Goal: Contribute content

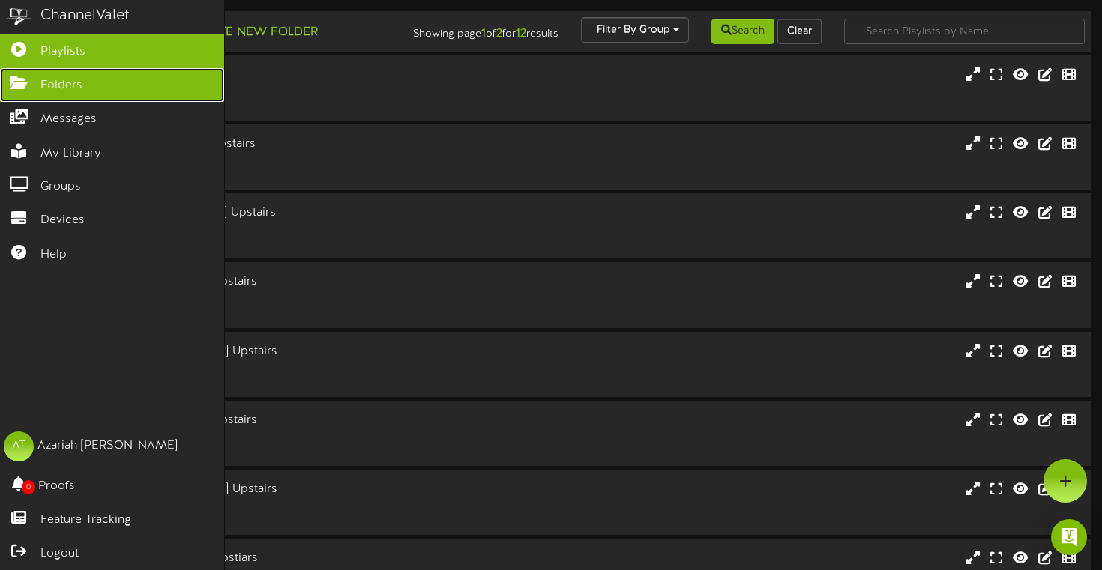
click at [25, 82] on icon at bounding box center [18, 81] width 37 height 11
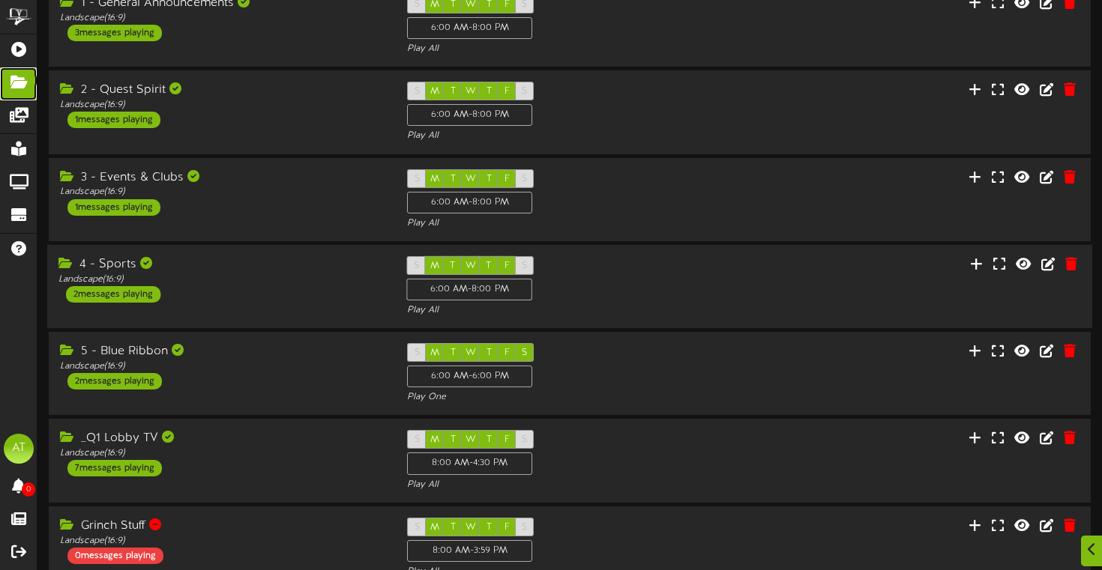
scroll to position [85, 0]
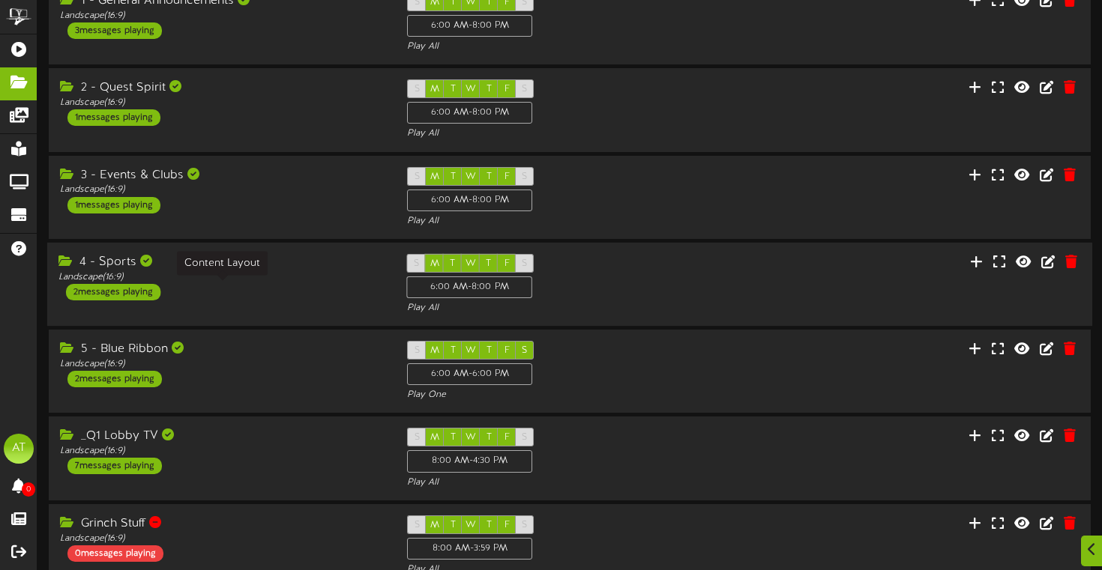
click at [187, 284] on div "Landscape ( 16:9 )" at bounding box center [221, 277] width 326 height 13
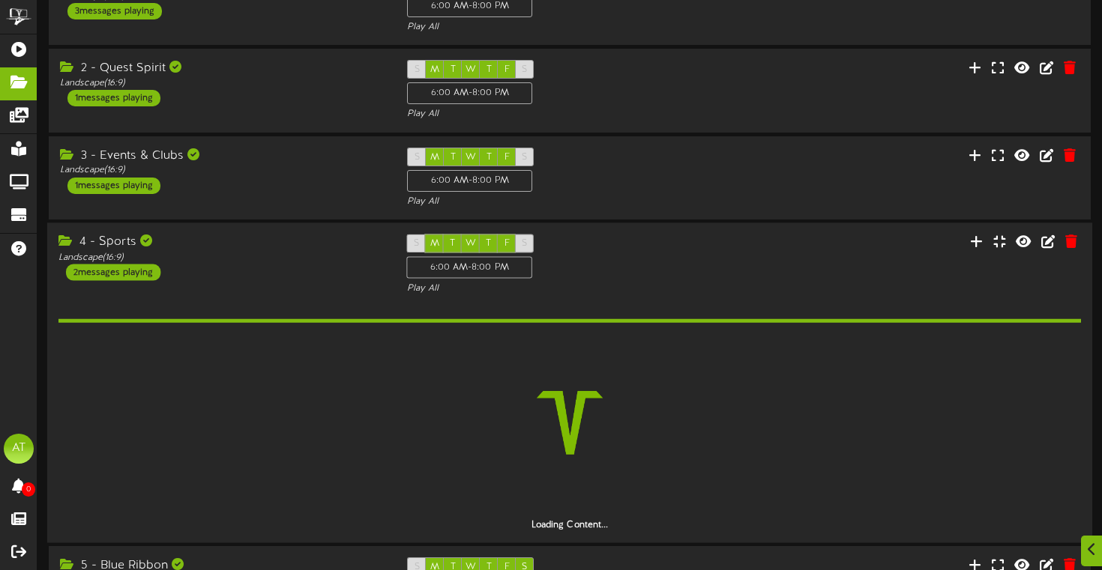
scroll to position [106, 0]
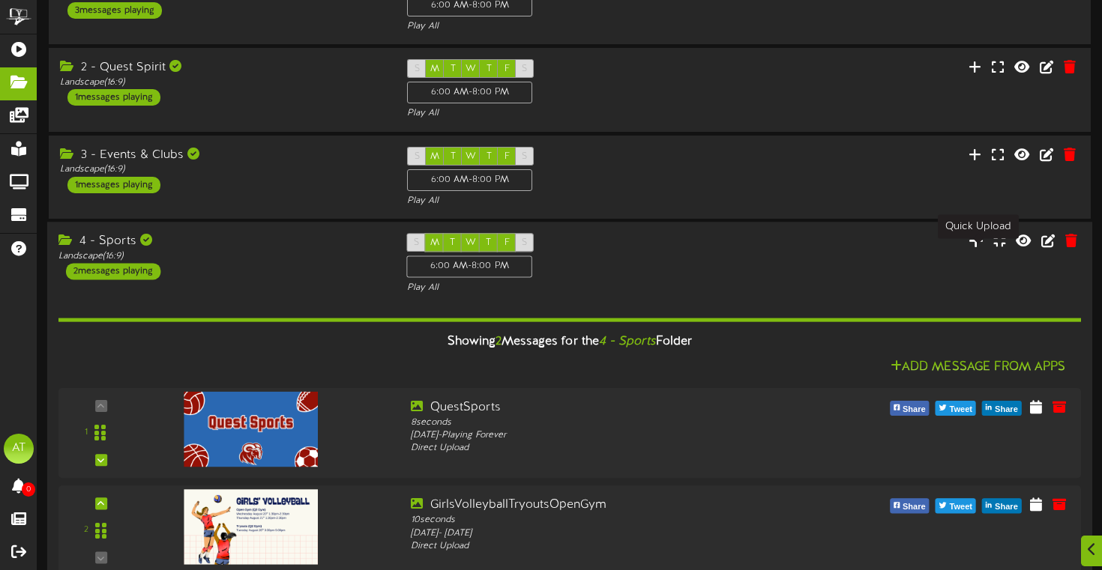
click at [973, 247] on icon at bounding box center [975, 240] width 15 height 16
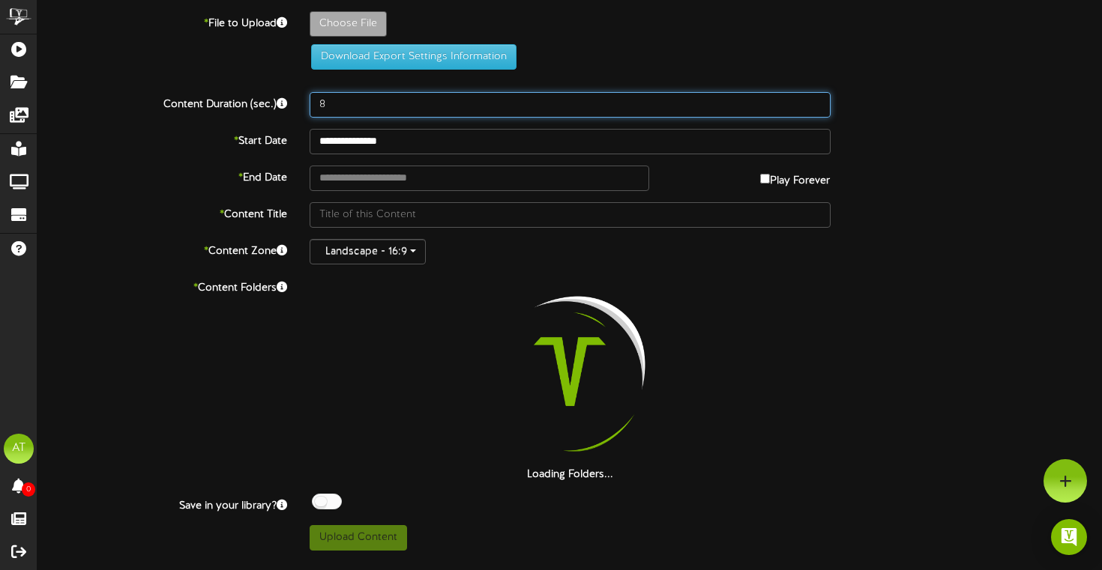
click at [362, 104] on input "8" at bounding box center [570, 104] width 521 height 25
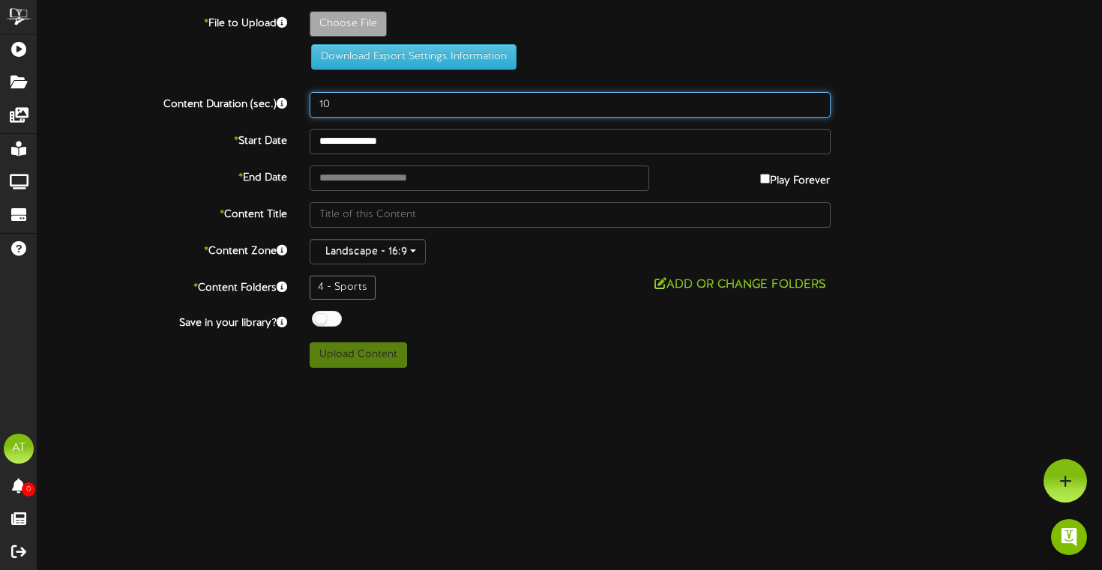
type input "10"
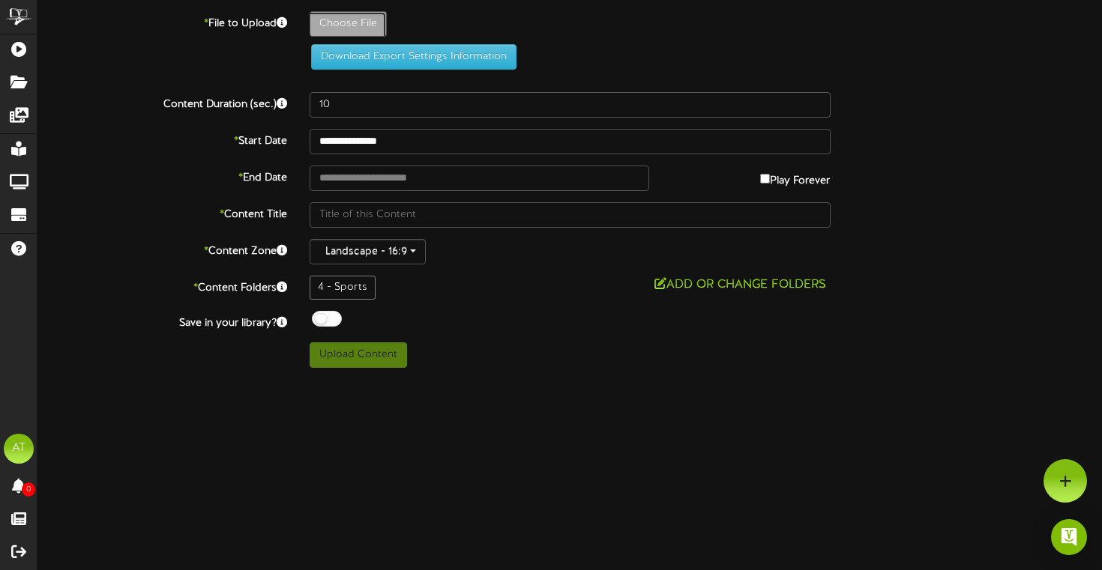
type input "**********"
type input "CrossCountry1stPractice"
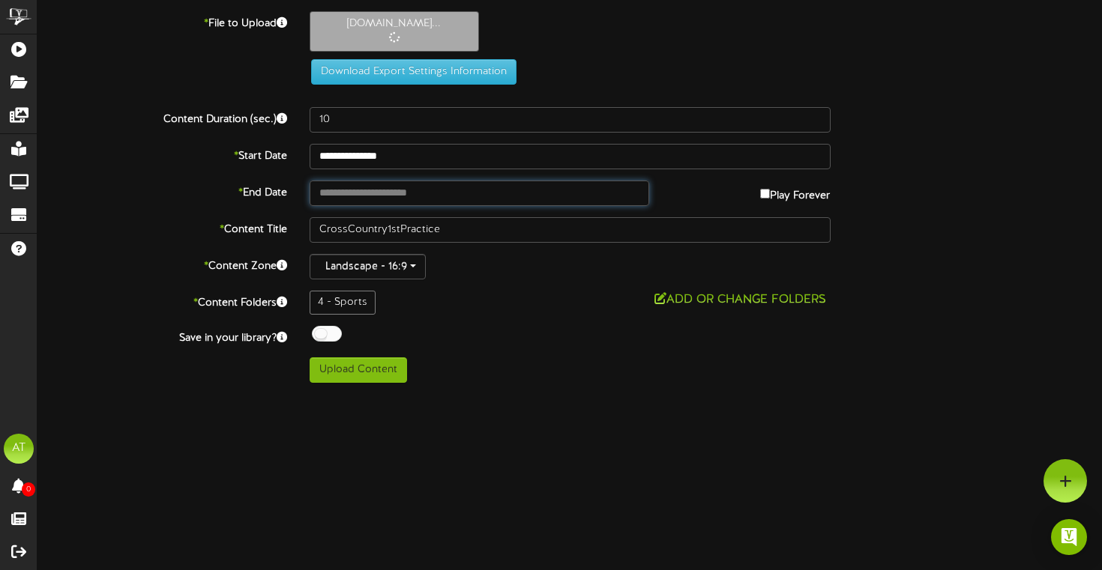
click at [392, 201] on input "text" at bounding box center [480, 193] width 340 height 25
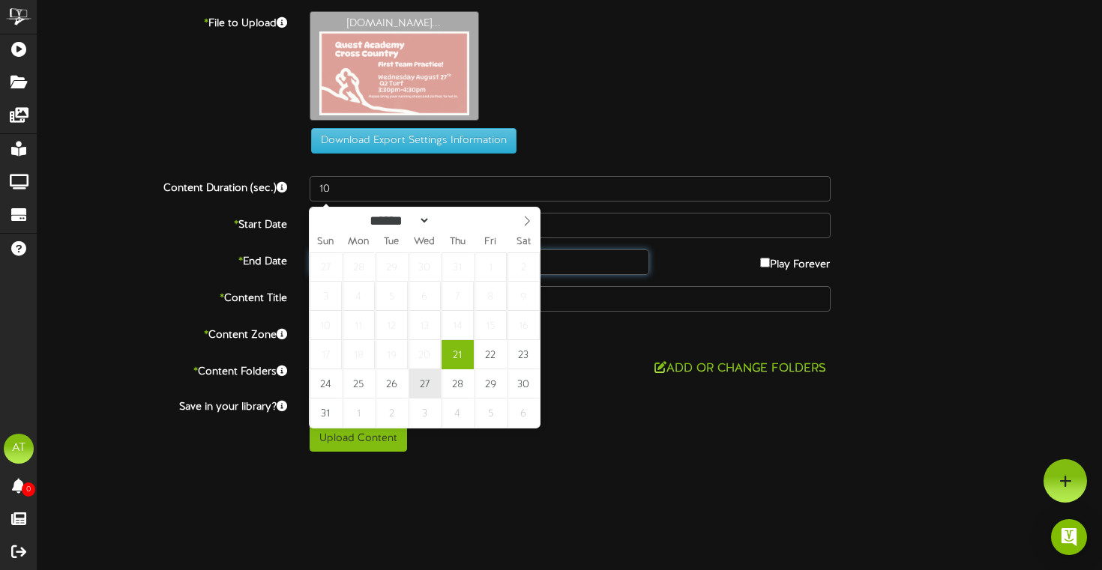
type input "**********"
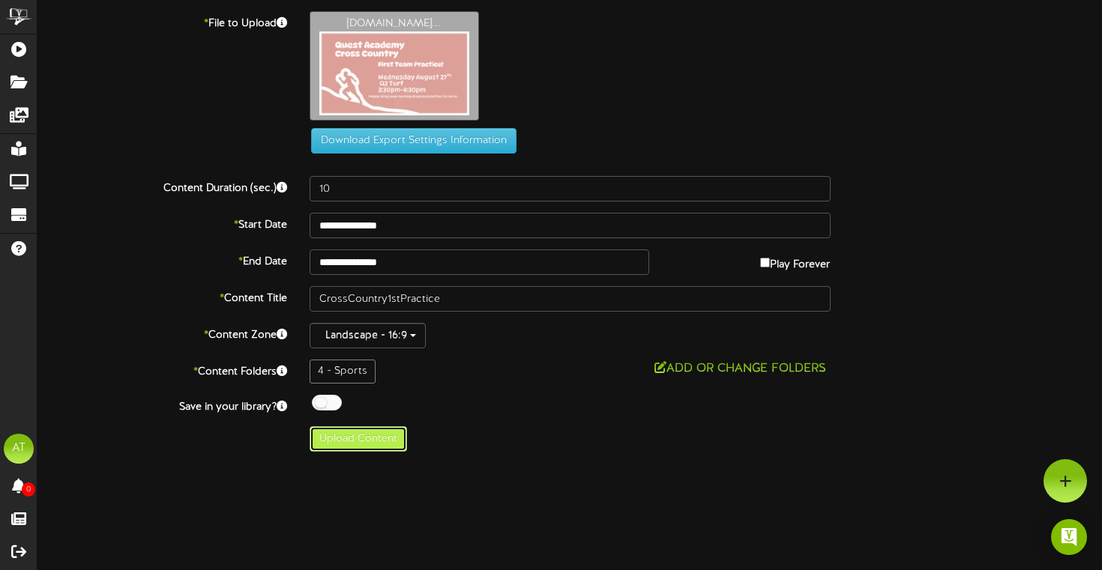
click at [378, 439] on button "Upload Content" at bounding box center [358, 439] width 97 height 25
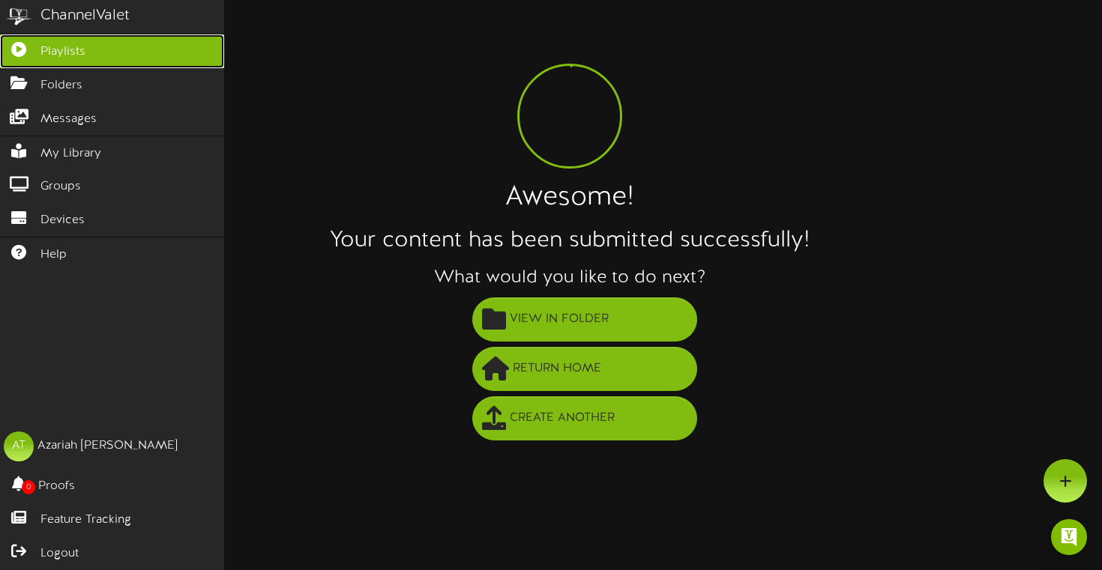
click at [13, 45] on icon at bounding box center [18, 47] width 37 height 11
